Goal: Transaction & Acquisition: Purchase product/service

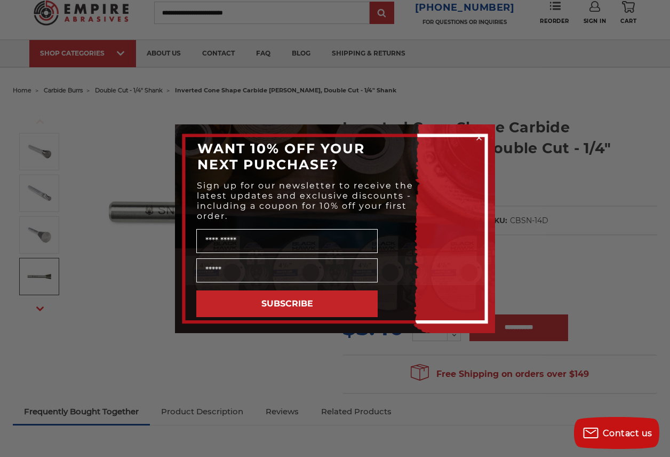
scroll to position [58, 0]
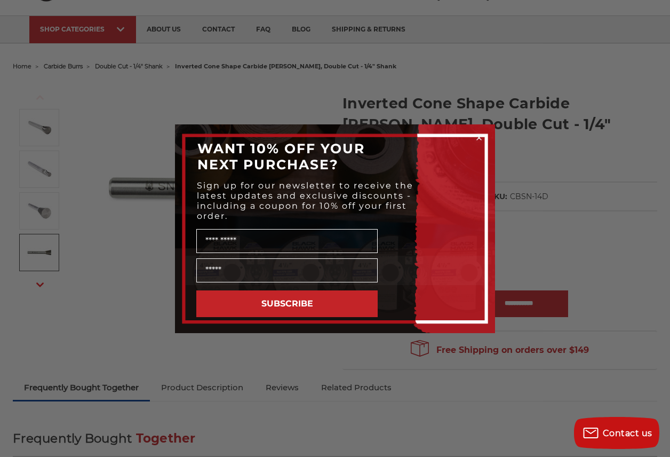
click at [479, 136] on icon "Close dialog" at bounding box center [479, 137] width 11 height 11
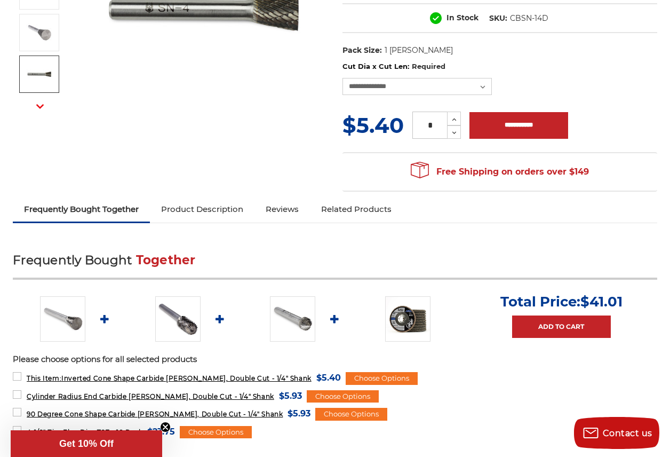
scroll to position [0, 0]
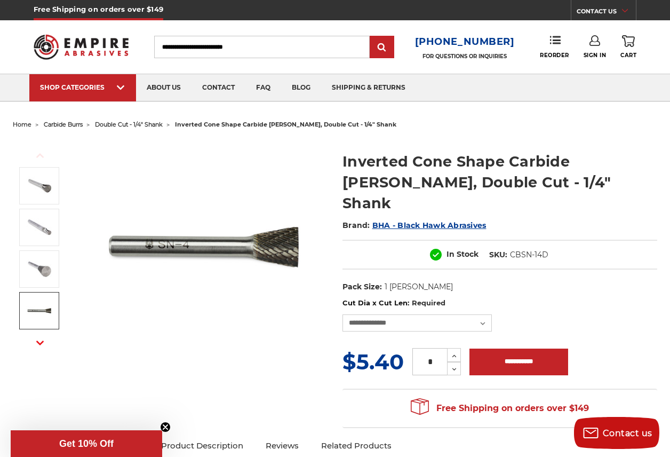
click at [425, 220] on span "BHA - Black Hawk Abrasives" at bounding box center [429, 225] width 114 height 10
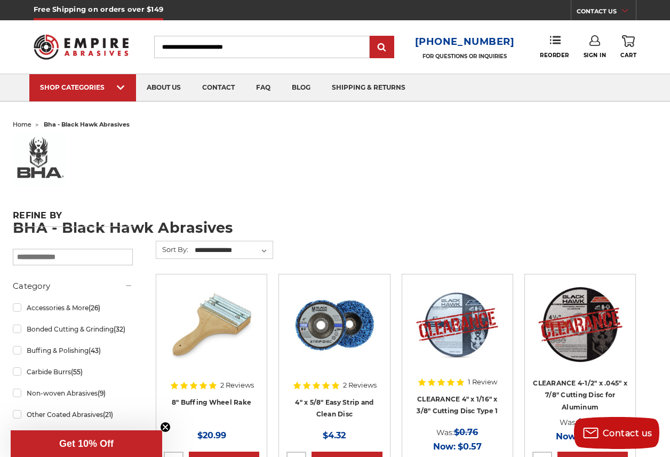
scroll to position [15, 0]
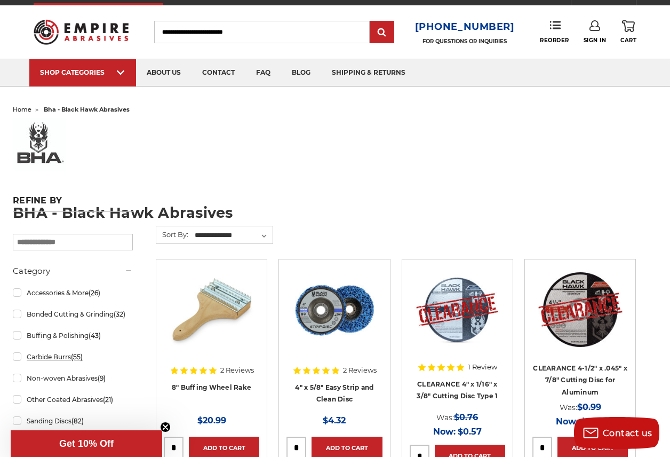
click at [17, 357] on link "Carbide Burrs (55)" at bounding box center [73, 356] width 120 height 19
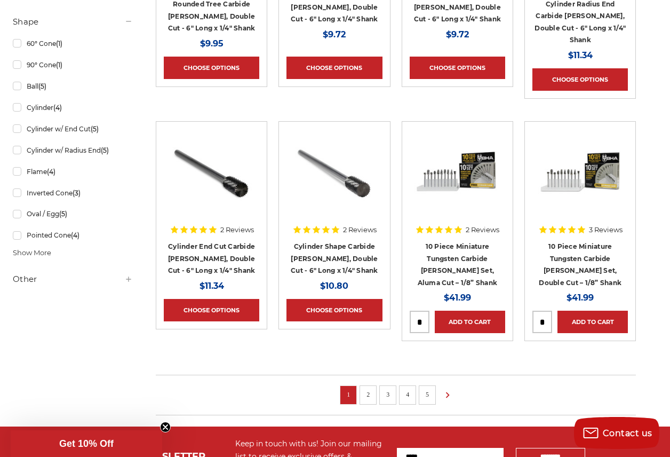
scroll to position [673, 0]
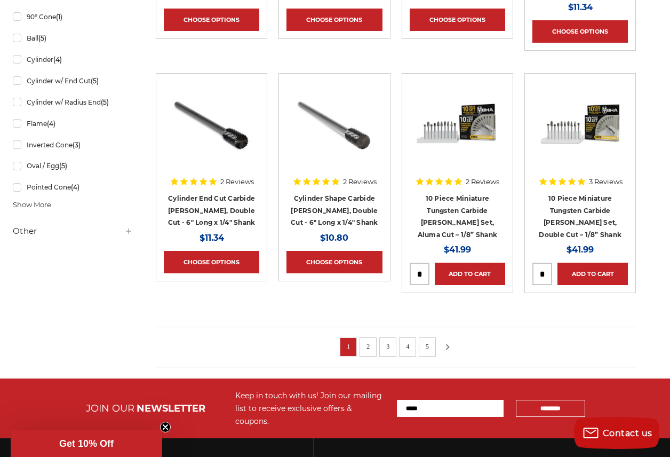
click at [449, 341] on icon at bounding box center [447, 347] width 13 height 12
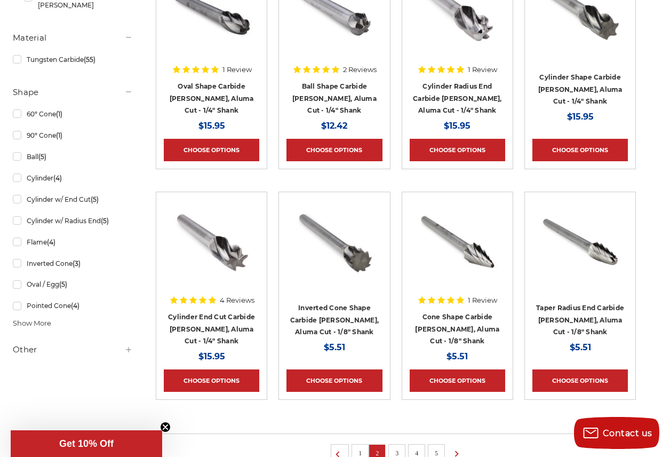
scroll to position [719, 0]
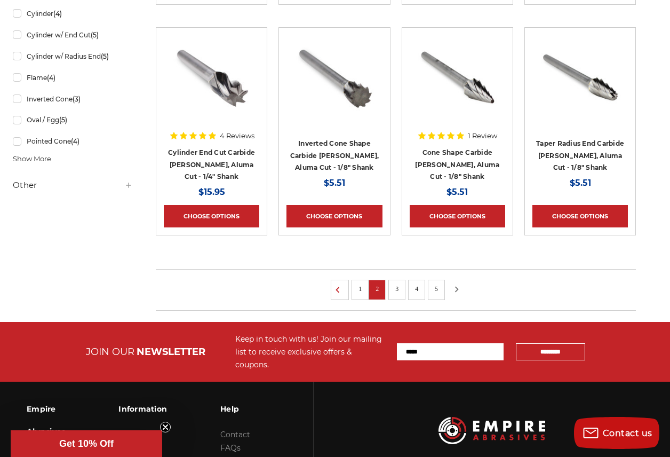
click at [458, 283] on icon at bounding box center [456, 289] width 13 height 12
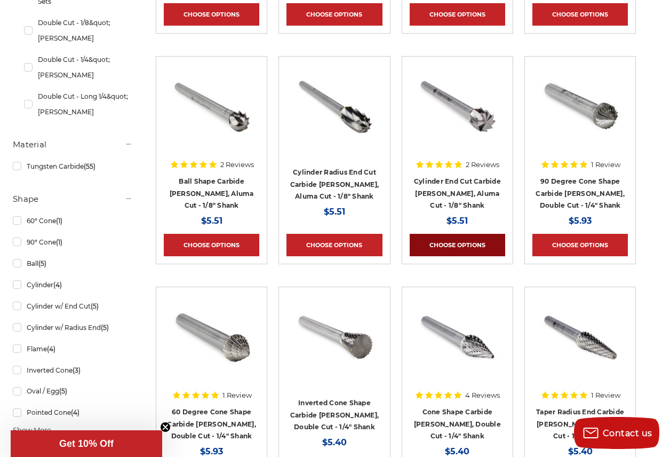
scroll to position [593, 0]
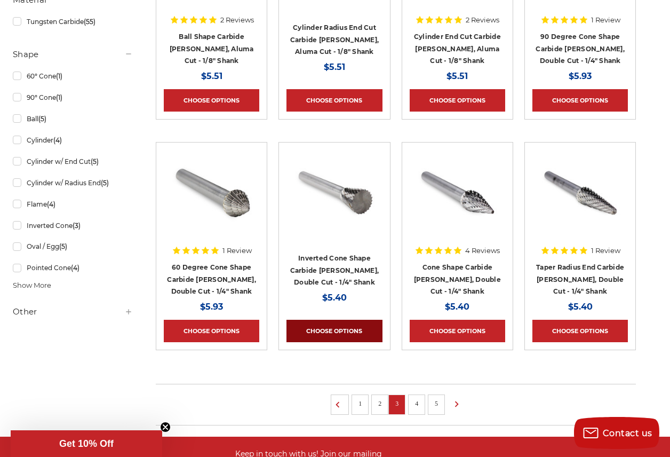
click at [339, 327] on link "Choose Options" at bounding box center [333, 330] width 95 height 22
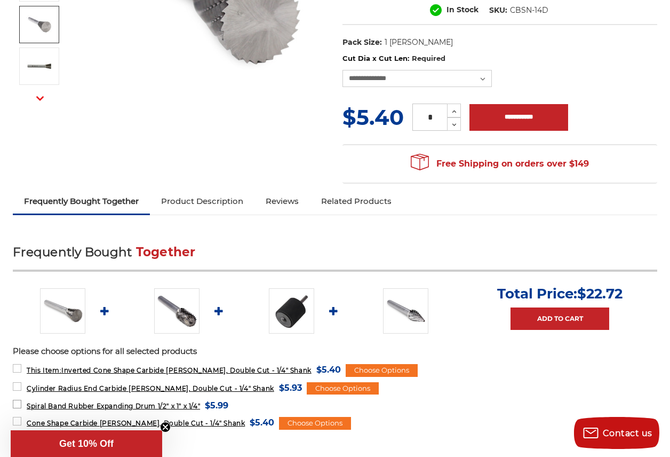
scroll to position [321, 0]
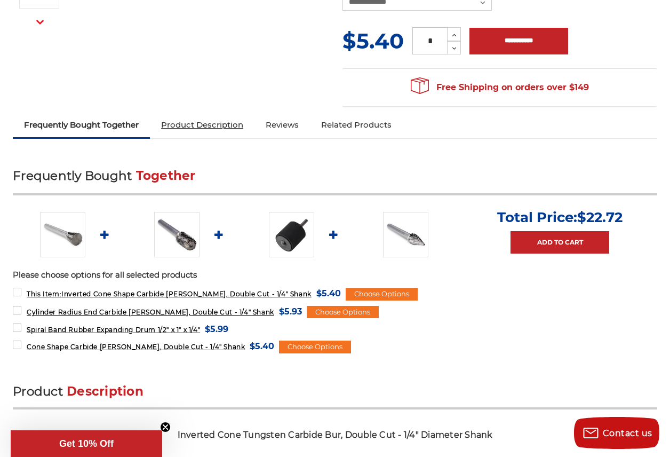
click at [215, 113] on link "Product Description" at bounding box center [202, 124] width 105 height 23
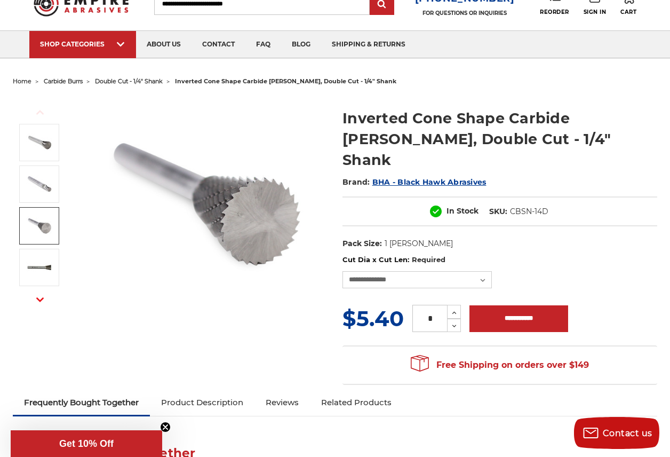
scroll to position [0, 0]
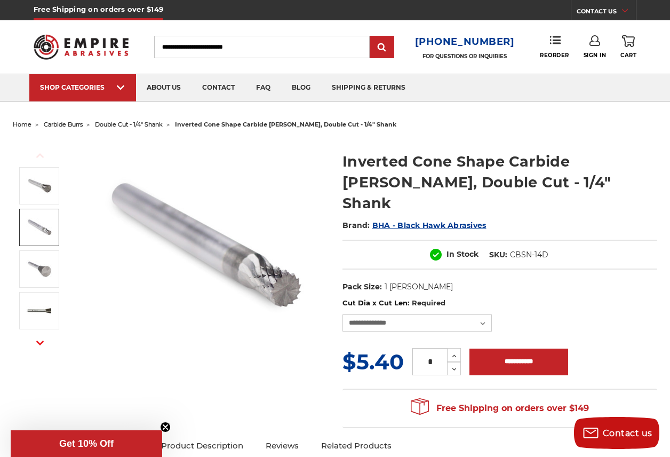
click at [224, 167] on img at bounding box center [205, 246] width 213 height 213
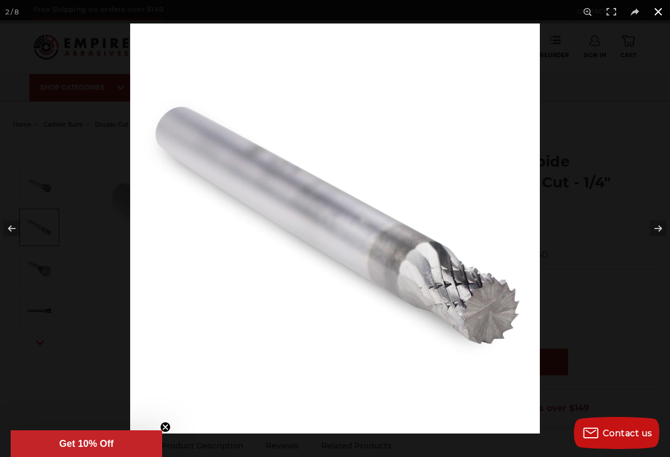
click at [657, 11] on button at bounding box center [657, 11] width 23 height 23
